Goal: Information Seeking & Learning: Learn about a topic

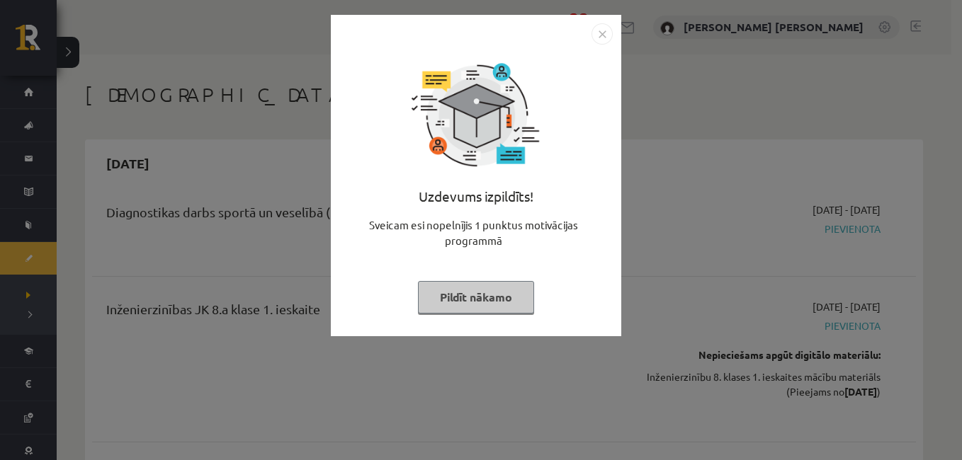
click at [467, 293] on button "Pildīt nākamo" at bounding box center [476, 297] width 116 height 33
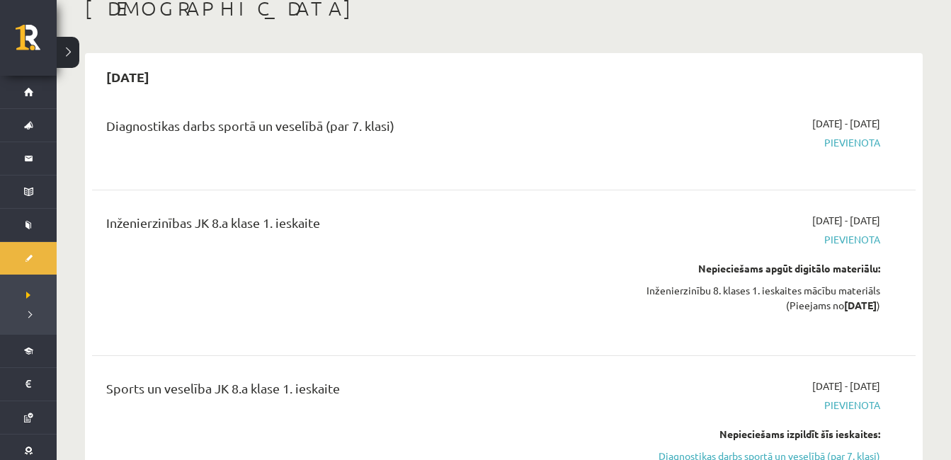
scroll to position [86, 0]
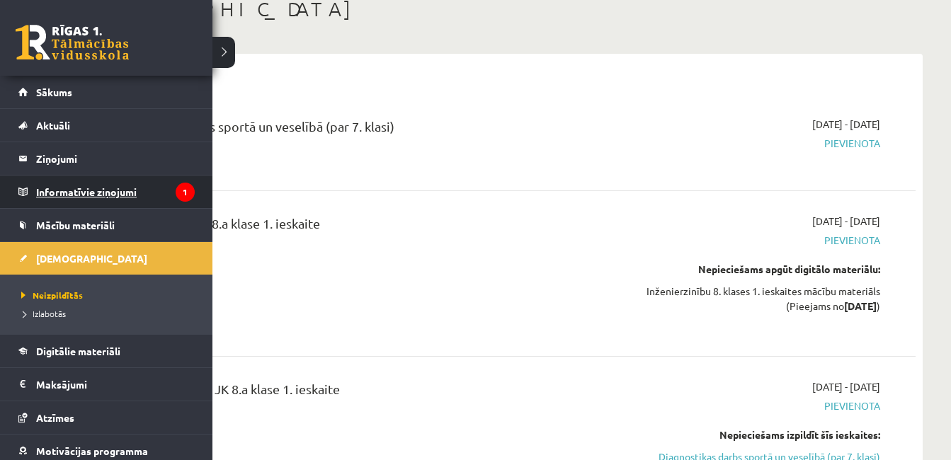
click at [100, 186] on legend "Informatīvie ziņojumi 1" at bounding box center [115, 192] width 159 height 33
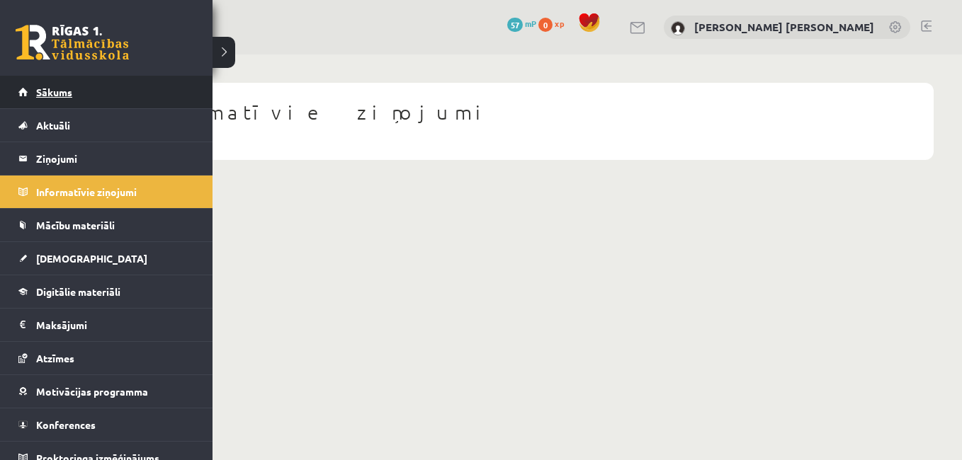
click at [100, 89] on link "Sākums" at bounding box center [106, 92] width 176 height 33
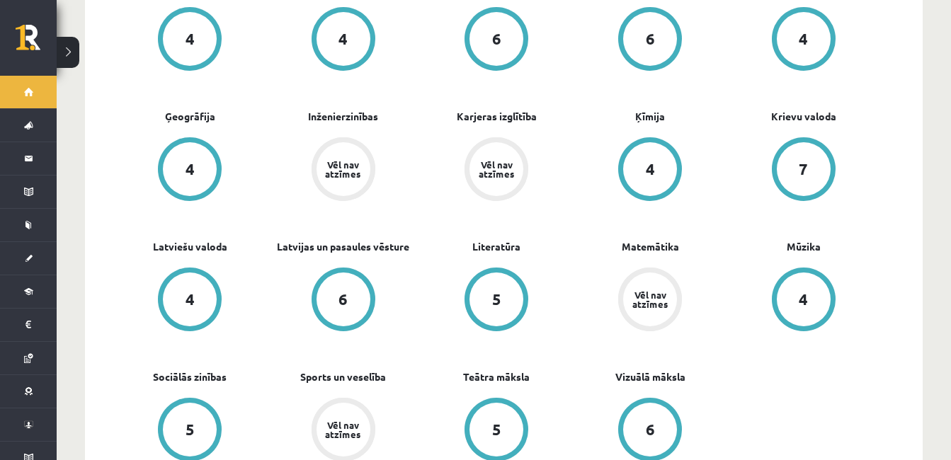
scroll to position [516, 0]
click at [650, 424] on div "6" at bounding box center [650, 429] width 9 height 16
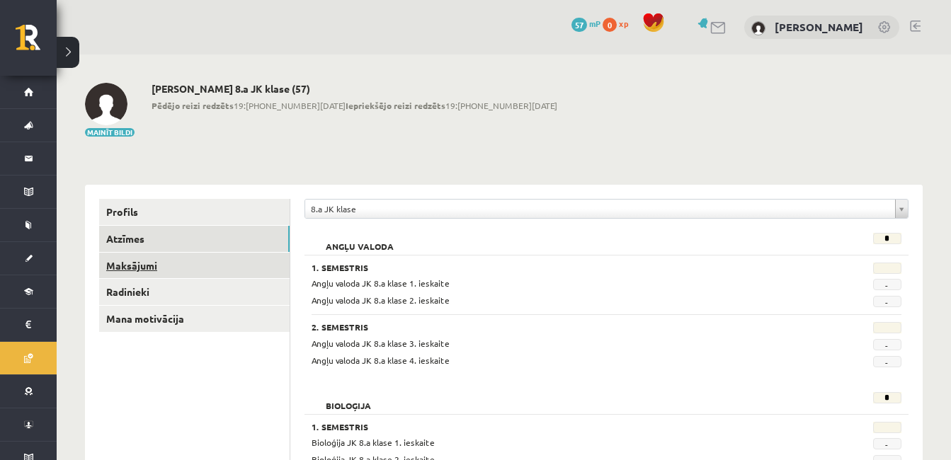
click at [176, 264] on link "Maksājumi" at bounding box center [194, 266] width 191 height 26
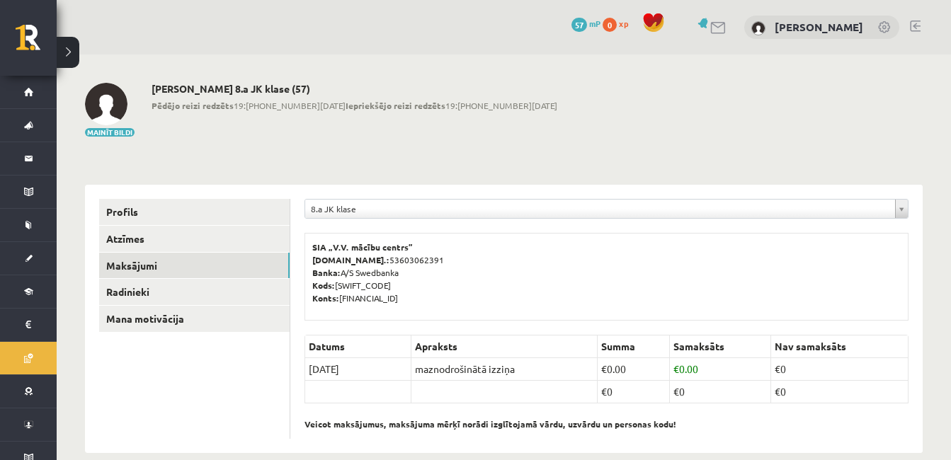
scroll to position [21, 0]
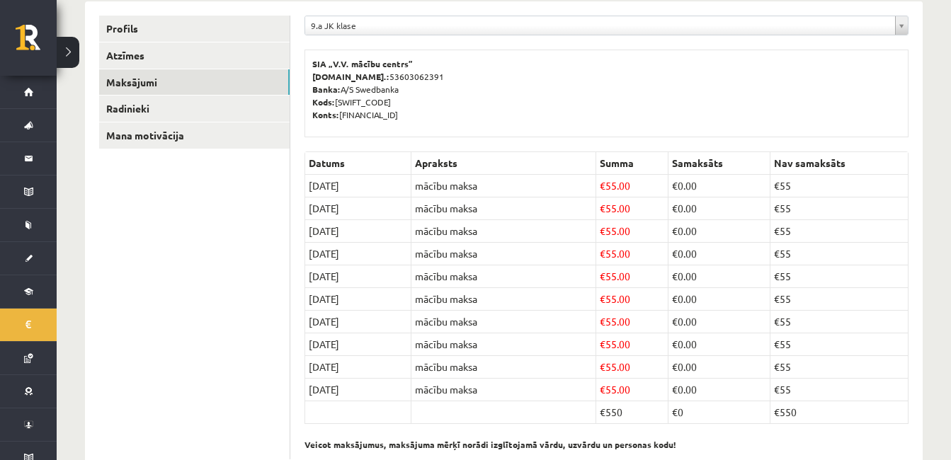
scroll to position [225, 0]
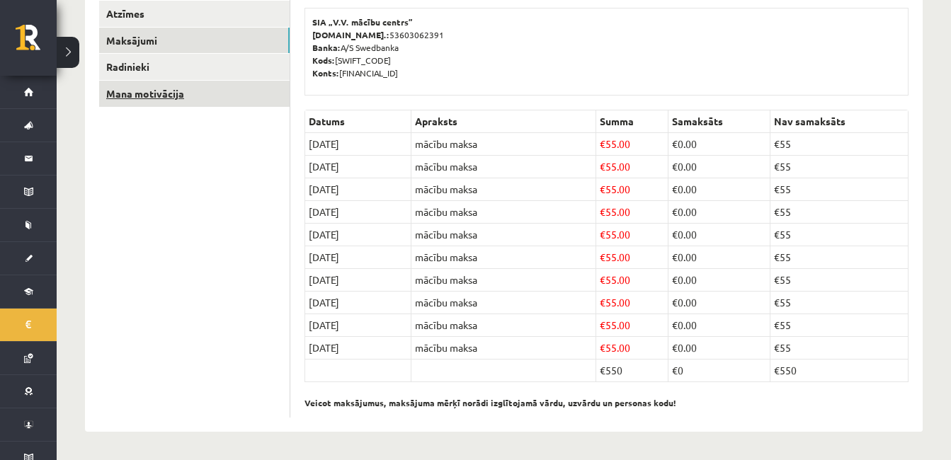
click at [204, 100] on link "Mana motivācija" at bounding box center [194, 94] width 191 height 26
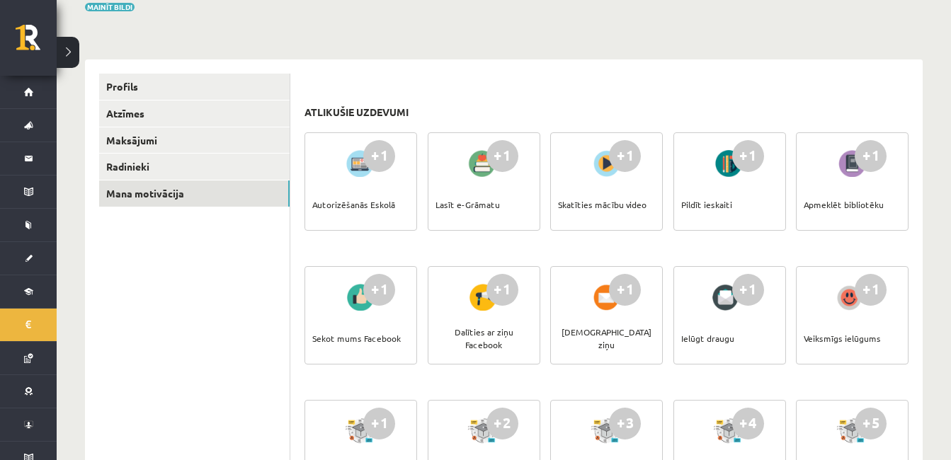
scroll to position [125, 0]
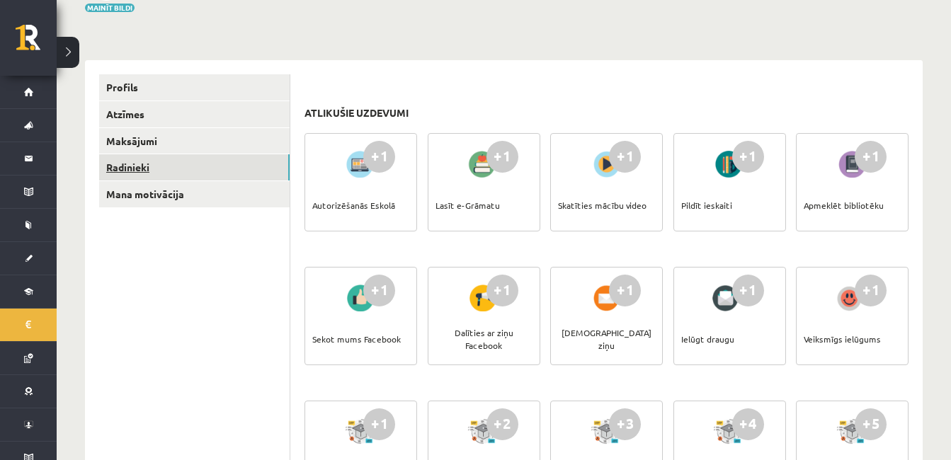
click at [149, 174] on link "Radinieki" at bounding box center [194, 167] width 191 height 26
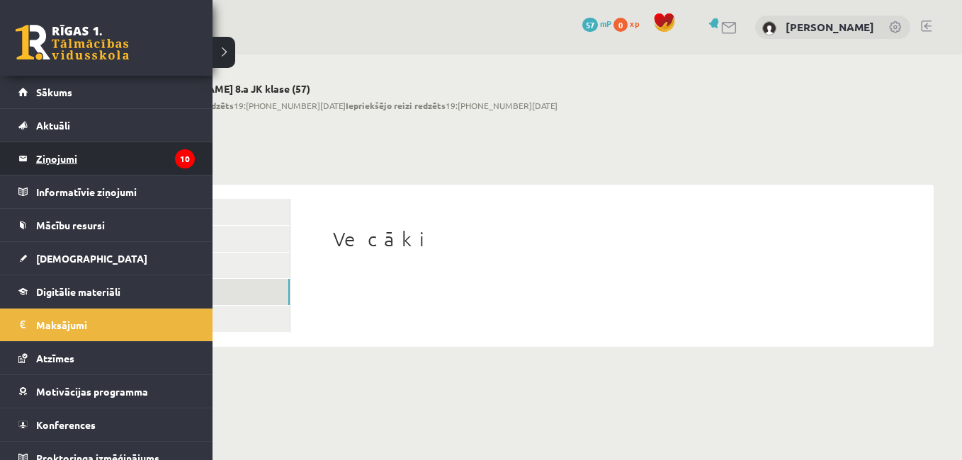
click at [106, 158] on legend "Ziņojumi 10" at bounding box center [115, 158] width 159 height 33
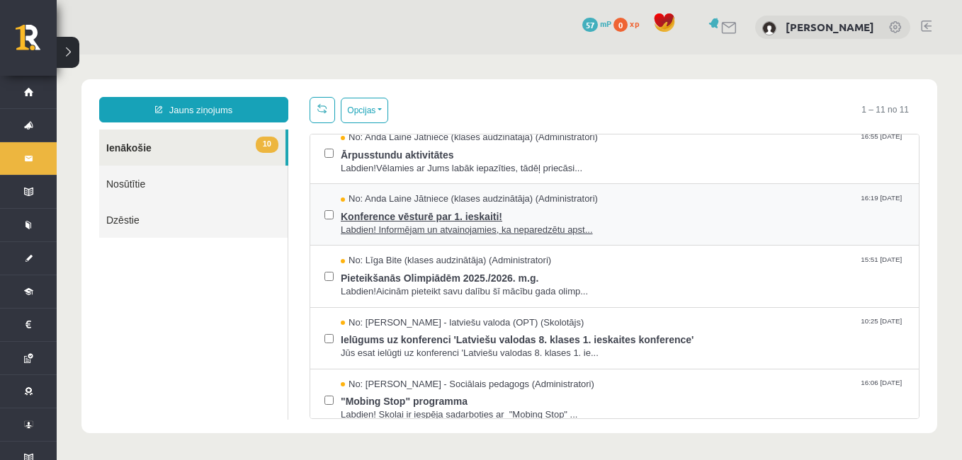
scroll to position [77, 0]
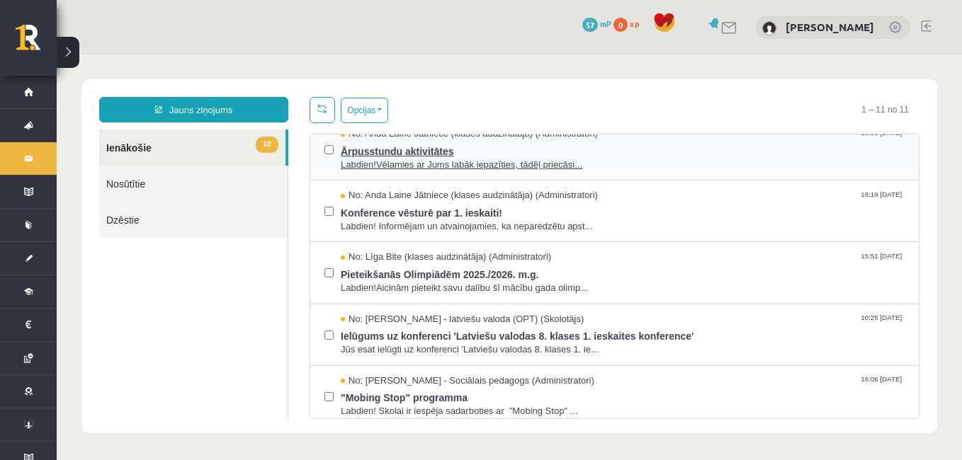
click at [639, 161] on span "Labdien!Vēlamies ar Jums labāk iepazīties, tādēļ priecāsi..." at bounding box center [623, 165] width 564 height 13
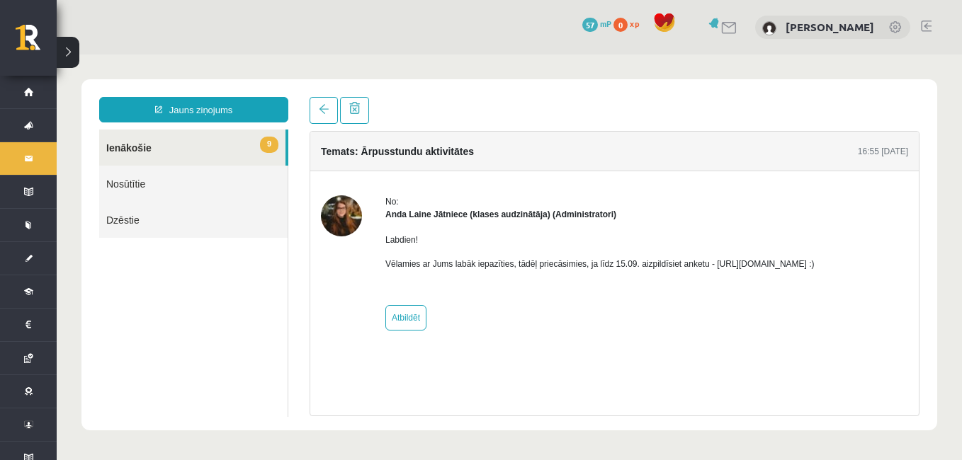
scroll to position [0, 0]
drag, startPoint x: 703, startPoint y: 264, endPoint x: 863, endPoint y: 261, distance: 160.8
click at [815, 261] on p "Vēlamies ar Jums labāk iepazīties, tādēļ priecāsimies, ja līdz 15.09. aizpildīs…" at bounding box center [599, 264] width 429 height 13
copy p "- https://forms.gle/mVxkUEapGFxHM7hU7"
click at [174, 158] on link "9 Ienākošie" at bounding box center [192, 148] width 186 height 36
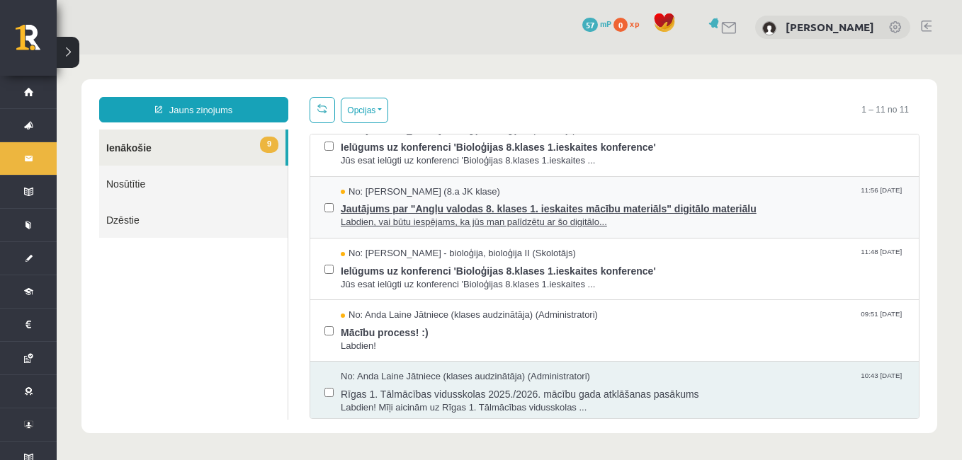
scroll to position [394, 0]
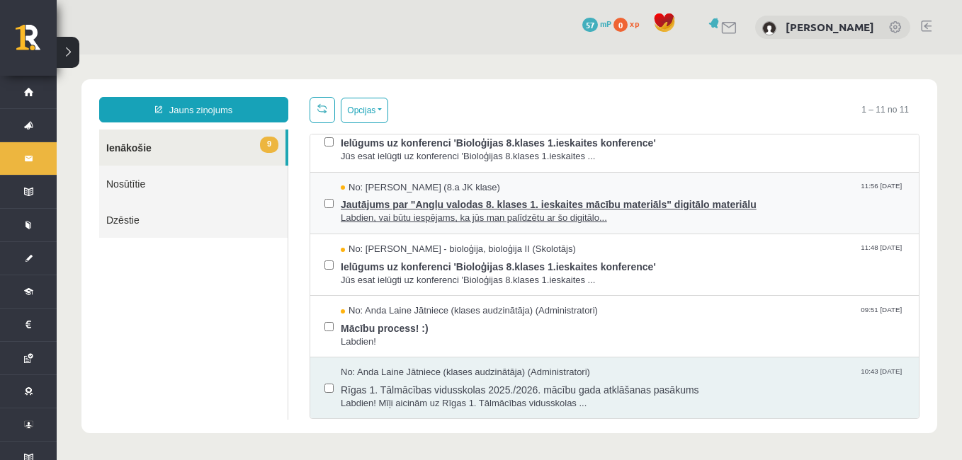
click at [452, 327] on span "Mācību process! :)" at bounding box center [623, 327] width 564 height 18
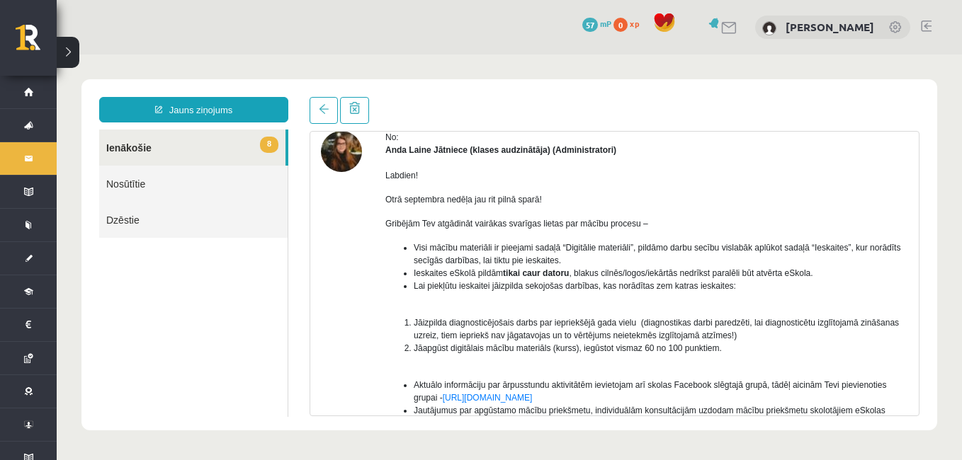
scroll to position [77, 0]
